Goal: Use online tool/utility

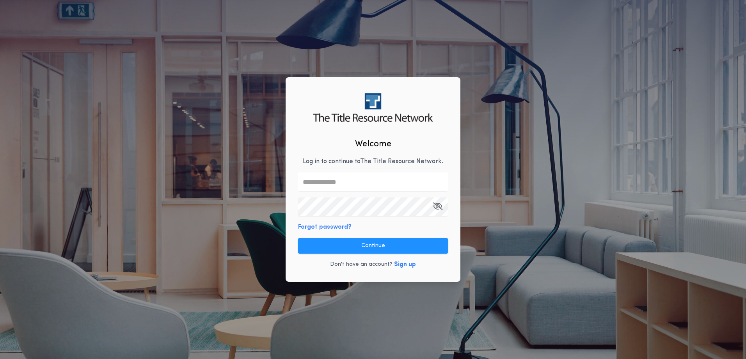
type input "**********"
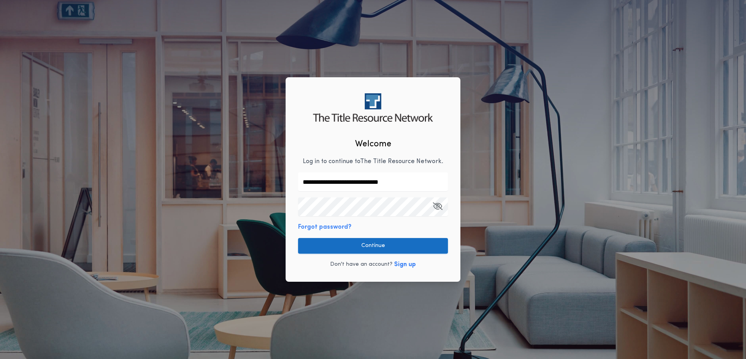
click at [397, 244] on button "Continue" at bounding box center [373, 246] width 150 height 16
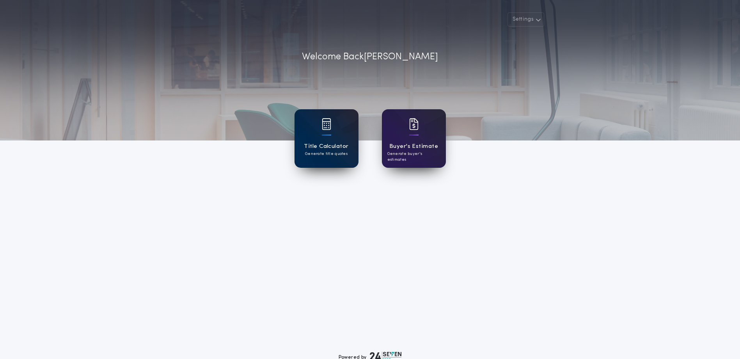
click at [323, 142] on h1 "Title Calculator" at bounding box center [326, 146] width 44 height 9
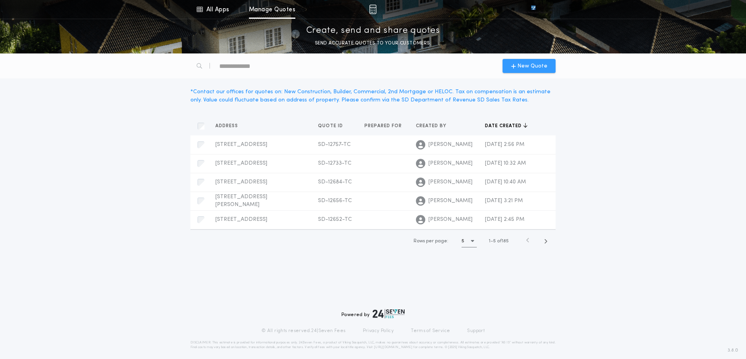
click at [540, 69] on span "New Quote" at bounding box center [533, 66] width 30 height 8
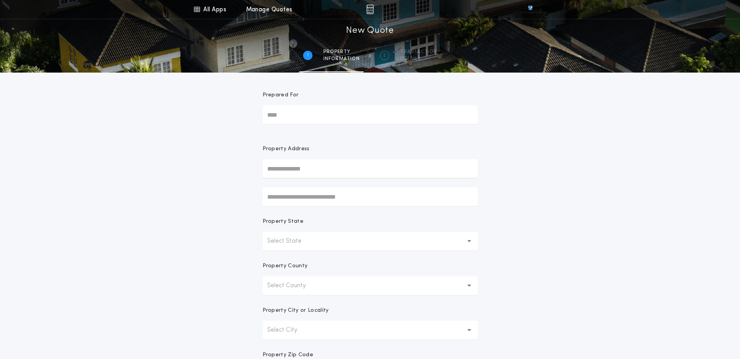
drag, startPoint x: 290, startPoint y: 178, endPoint x: 288, endPoint y: 172, distance: 6.4
click at [288, 174] on div "Property Address" at bounding box center [370, 175] width 215 height 61
click at [288, 172] on input "text" at bounding box center [370, 168] width 215 height 19
click at [311, 168] on input "text" at bounding box center [370, 168] width 215 height 19
paste input "**********"
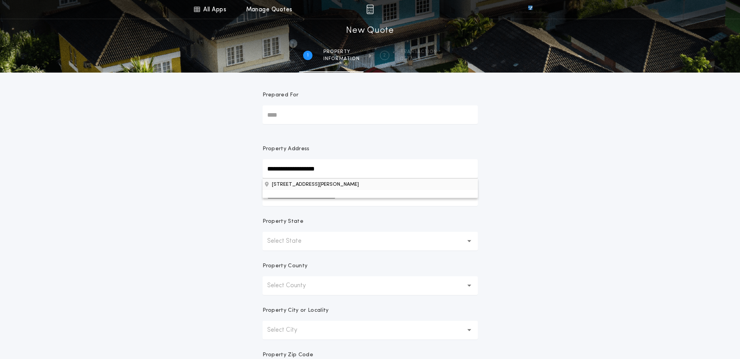
type input "**********"
click at [357, 183] on button "[STREET_ADDRESS][PERSON_NAME]" at bounding box center [370, 184] width 215 height 12
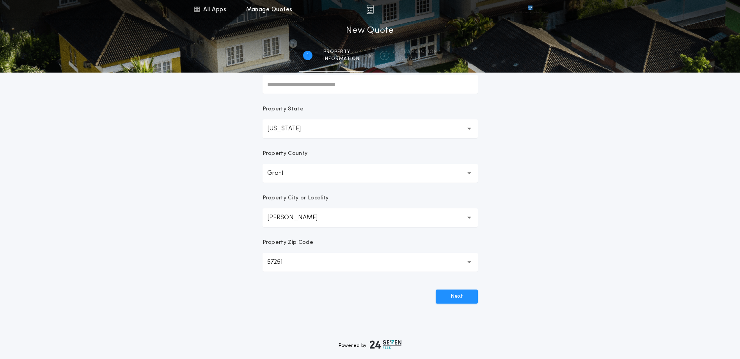
scroll to position [117, 0]
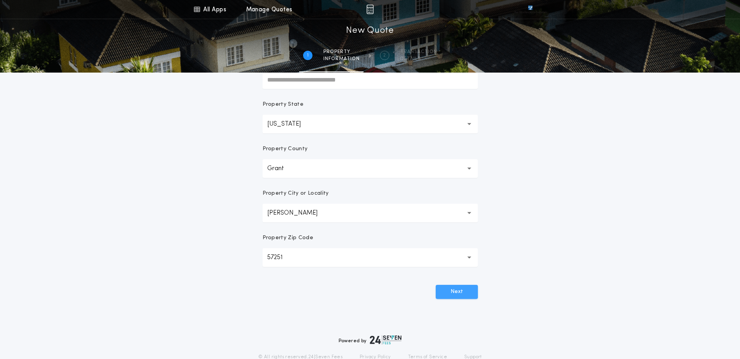
click at [463, 292] on button "Next" at bounding box center [457, 292] width 42 height 14
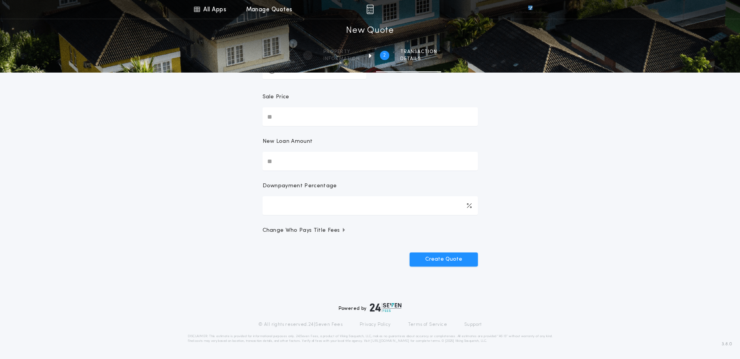
scroll to position [0, 0]
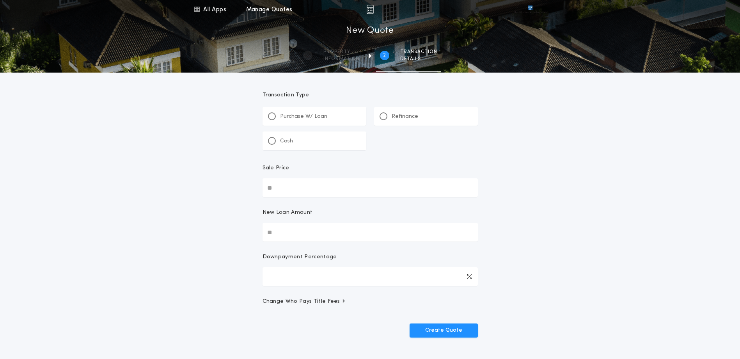
click at [420, 122] on div "Refinance" at bounding box center [426, 116] width 104 height 19
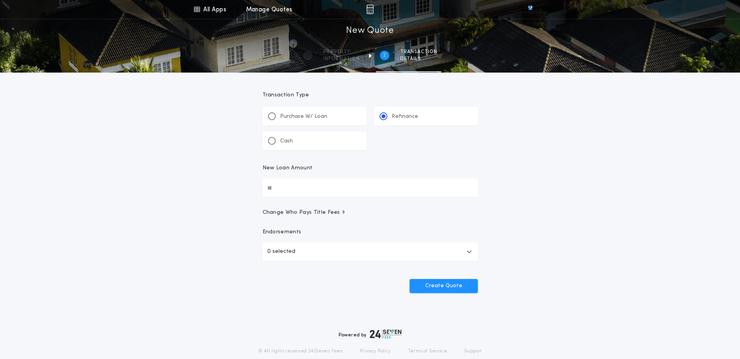
click at [304, 189] on input "New Loan Amount" at bounding box center [370, 187] width 215 height 19
type input "********"
click at [290, 235] on p "Endorsements" at bounding box center [370, 232] width 215 height 8
drag, startPoint x: 298, startPoint y: 248, endPoint x: 299, endPoint y: 261, distance: 12.9
click at [298, 249] on button "0 selected" at bounding box center [370, 251] width 215 height 19
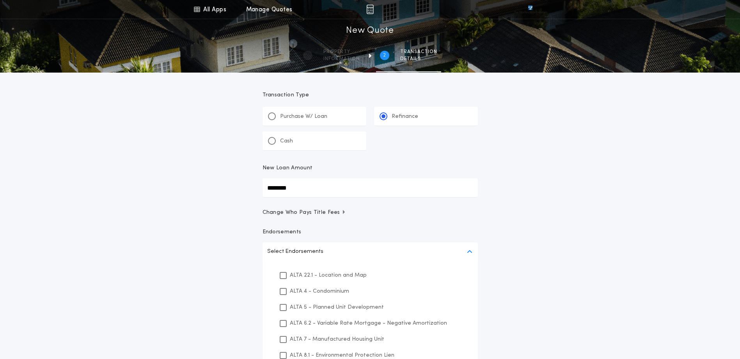
click at [300, 274] on p "ALTA 22.1 - Location and Map" at bounding box center [328, 275] width 77 height 8
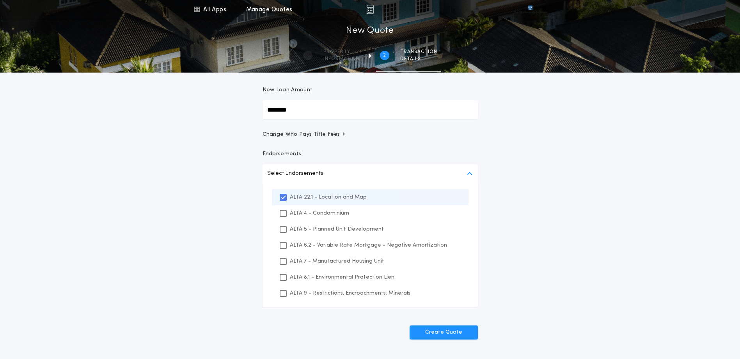
click at [302, 276] on p "ALTA 8.1 - Environmental Protection Lien" at bounding box center [342, 277] width 105 height 8
click at [302, 292] on p "ALTA 9 - Restrictions, Encroachments, Minerals" at bounding box center [350, 293] width 121 height 8
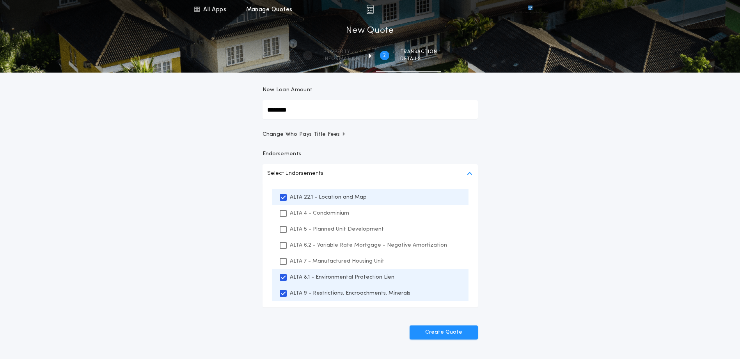
click at [562, 292] on div "All Apps Title Calculator Buyer's Estimate Menu All Apps Manage Quotes 2 /2 New…" at bounding box center [370, 146] width 740 height 448
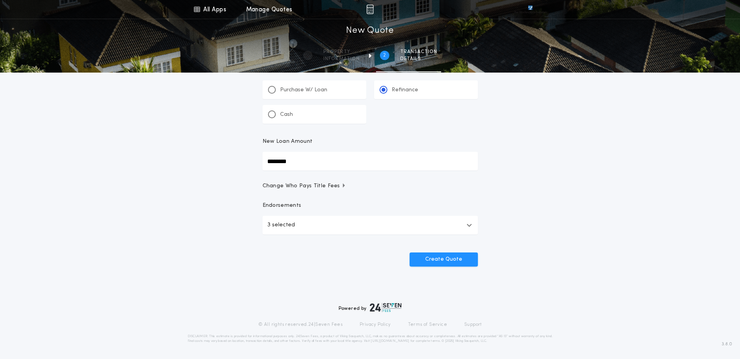
scroll to position [27, 0]
click at [295, 191] on form "Transaction Type ********* Purchase W/ Loan Refinance Cash New Loan Amount ****…" at bounding box center [370, 156] width 234 height 221
click at [295, 186] on span "Change Who Pays Title Fees" at bounding box center [305, 186] width 84 height 8
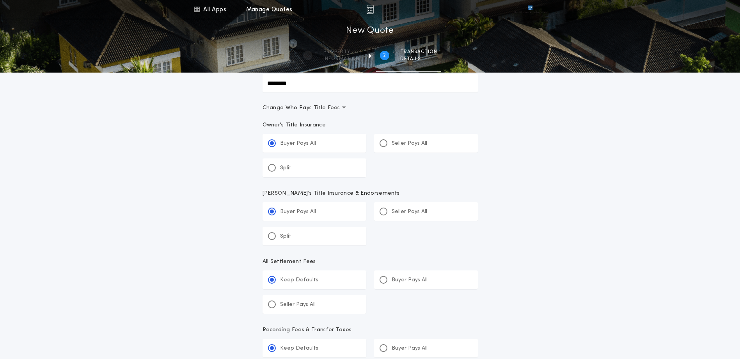
scroll to position [299, 0]
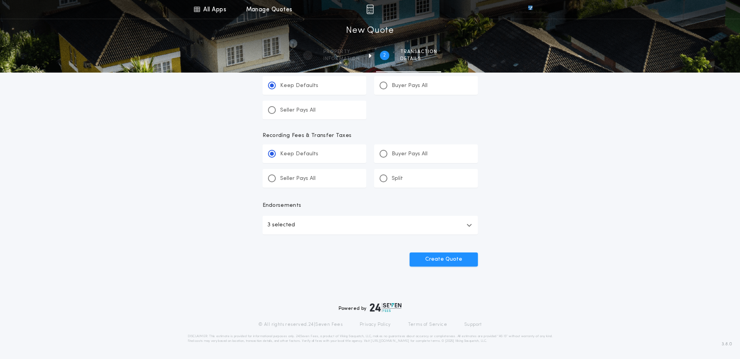
drag, startPoint x: 388, startPoint y: 82, endPoint x: 445, endPoint y: 171, distance: 106.1
click at [390, 82] on div "Buyer Pays All" at bounding box center [404, 86] width 48 height 8
click at [455, 258] on button "Create Quote" at bounding box center [444, 260] width 68 height 14
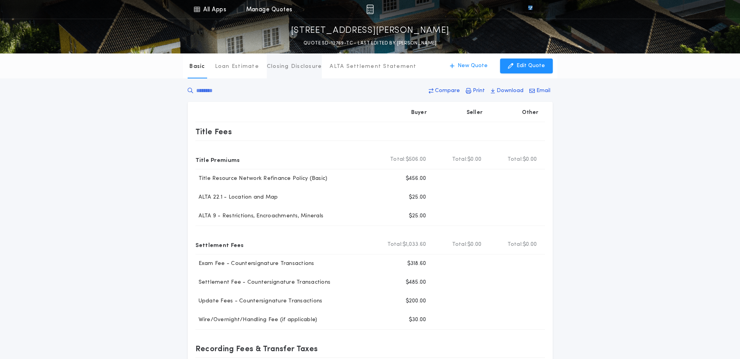
click at [275, 57] on button "Closing Disclosure" at bounding box center [294, 65] width 55 height 25
